Goal: Contribute content

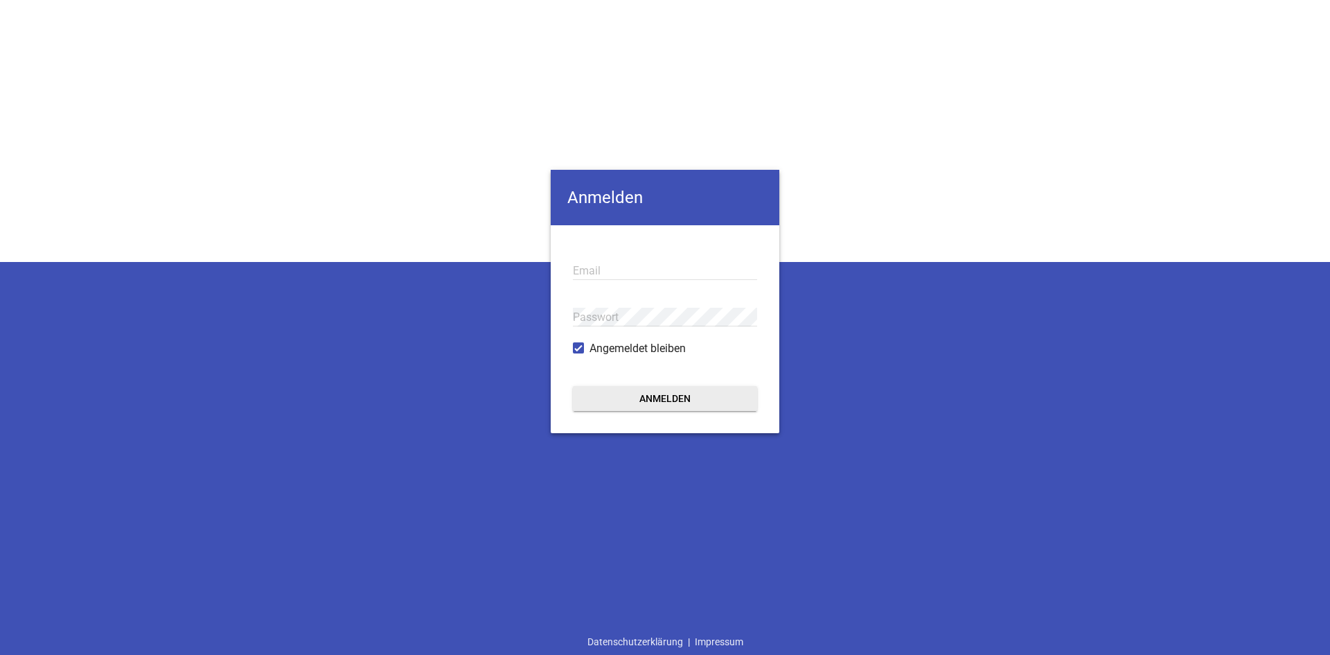
type input "[EMAIL_ADDRESS][DOMAIN_NAME]"
click at [609, 401] on button "Anmelden" at bounding box center [665, 398] width 184 height 25
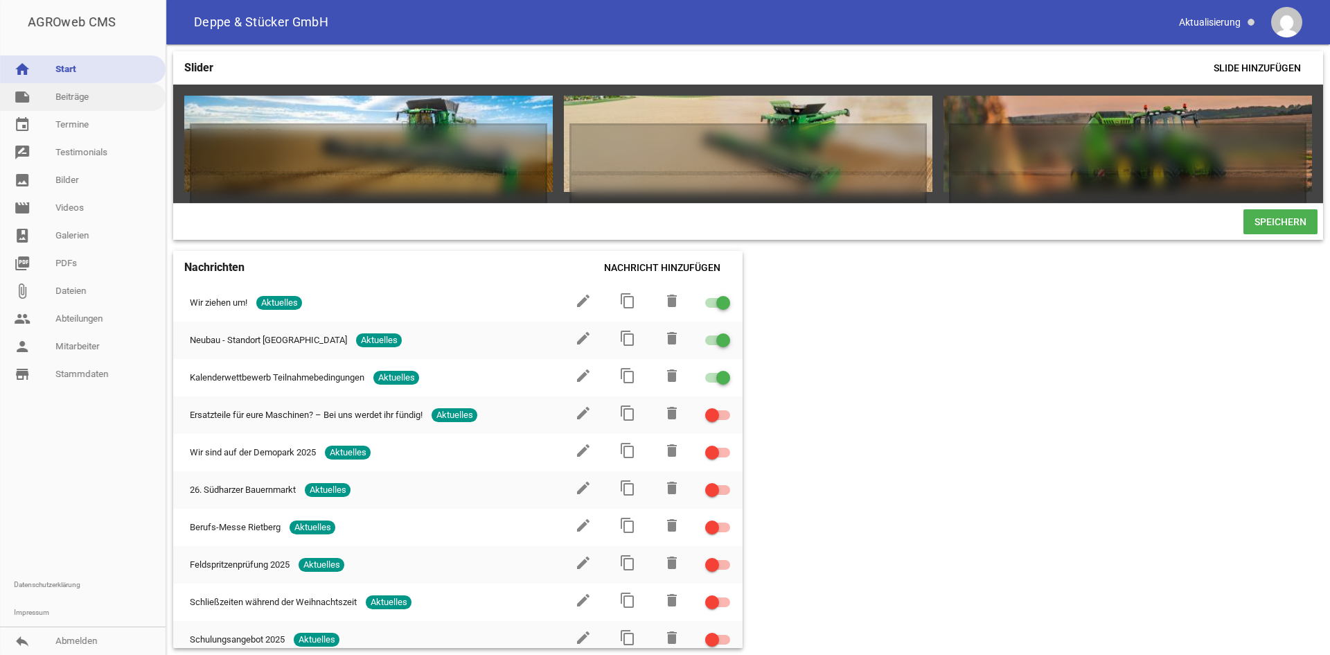
click at [87, 100] on link "note Beiträge" at bounding box center [83, 97] width 166 height 28
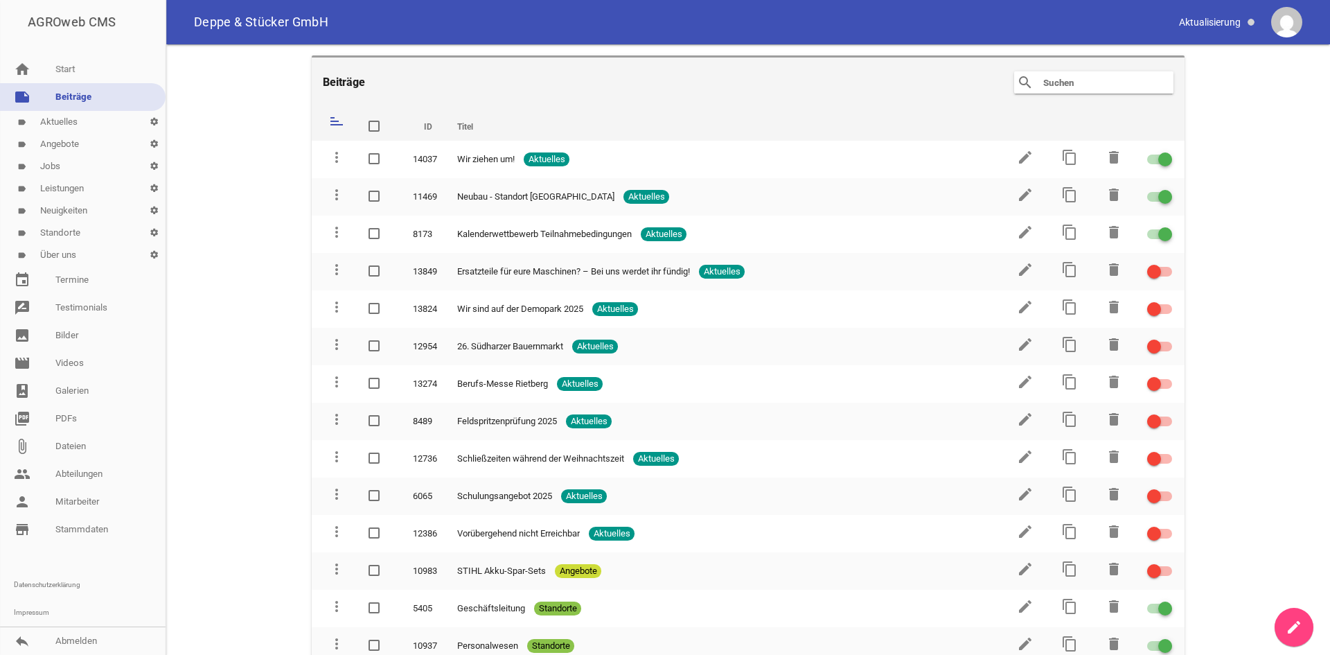
click at [71, 173] on link "label Jobs settings" at bounding box center [83, 166] width 166 height 22
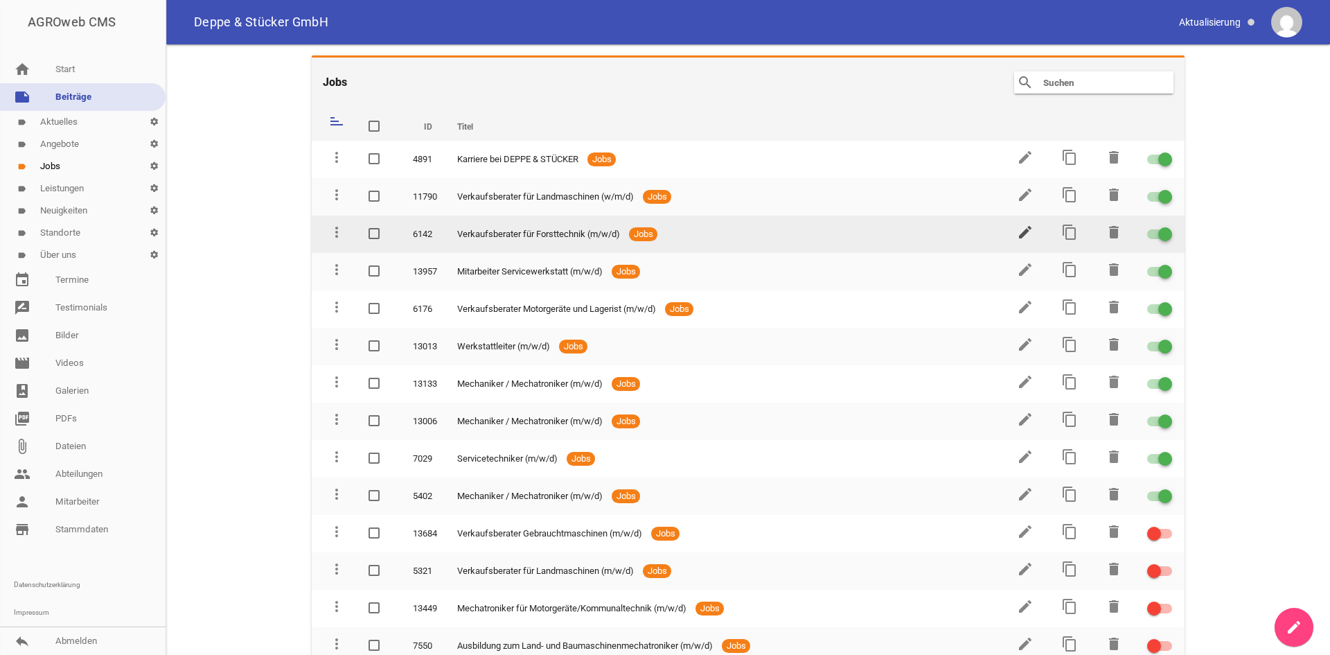
click at [1028, 232] on icon "edit" at bounding box center [1025, 232] width 17 height 17
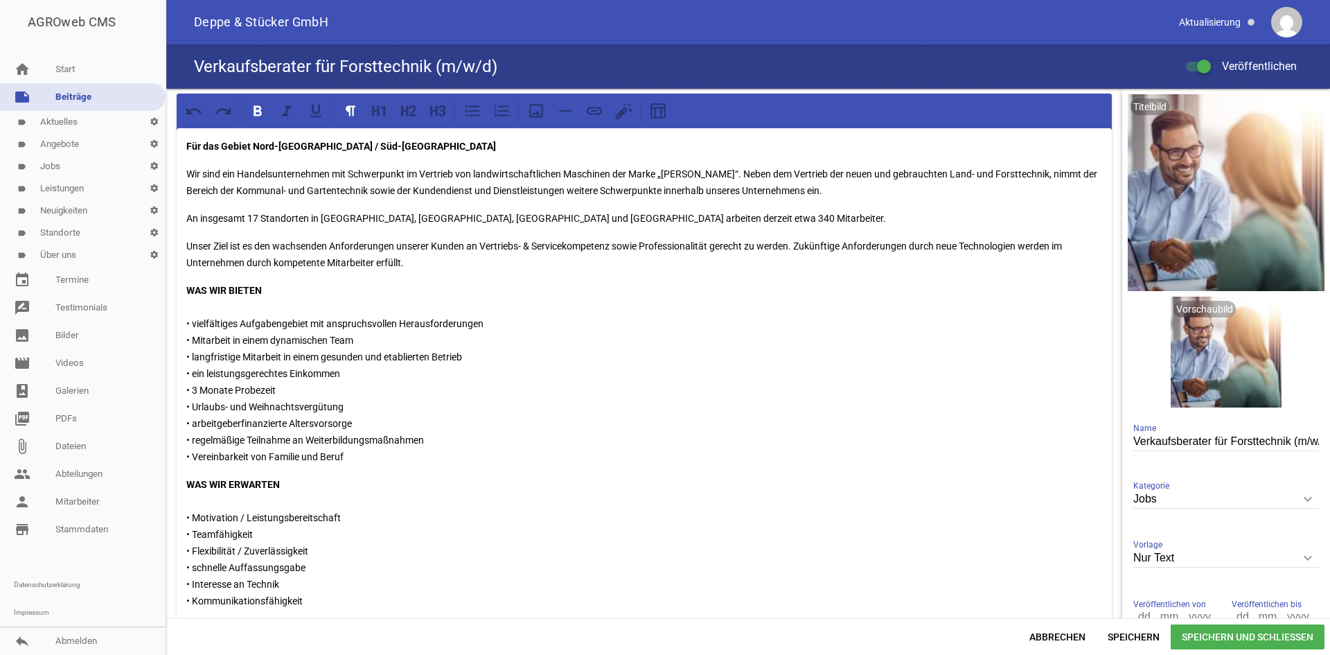
click at [285, 389] on p "WAS WIR BIETEN • vielfältiges Aufgabengebiet mit anspruchsvollen Herausforderun…" at bounding box center [644, 373] width 916 height 183
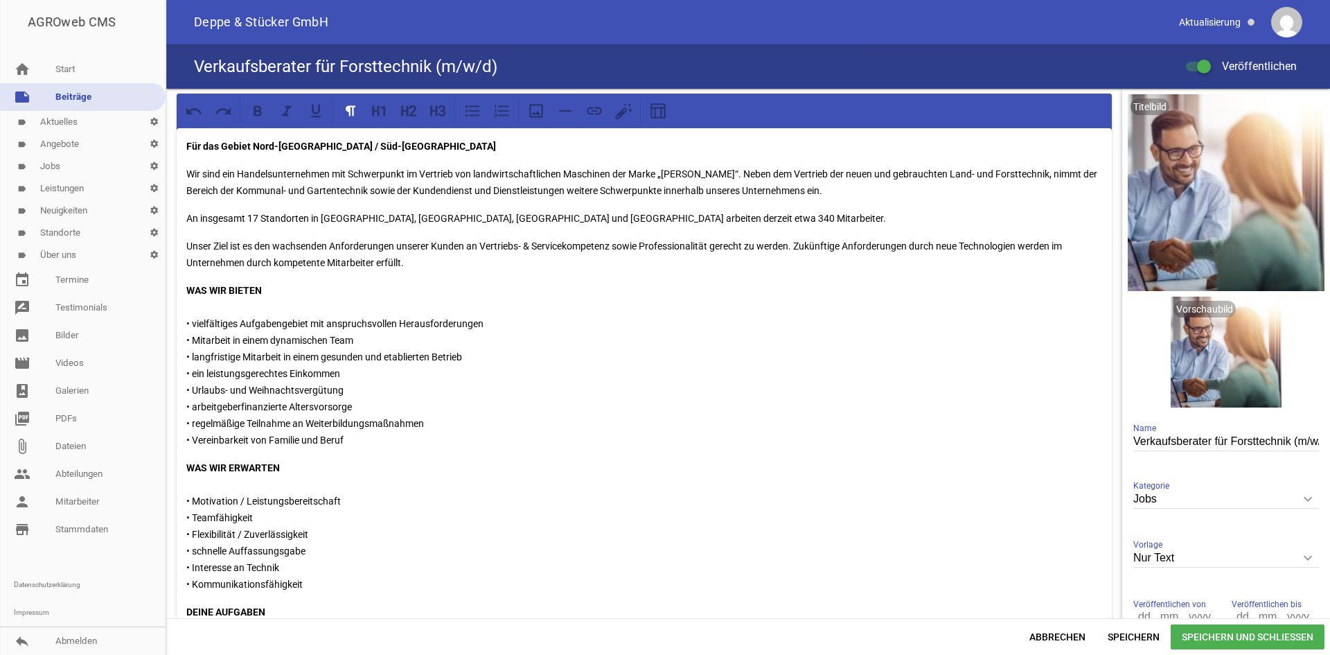
click at [1244, 640] on span "Speichern und Schließen" at bounding box center [1248, 636] width 154 height 25
